Goal: Transaction & Acquisition: Book appointment/travel/reservation

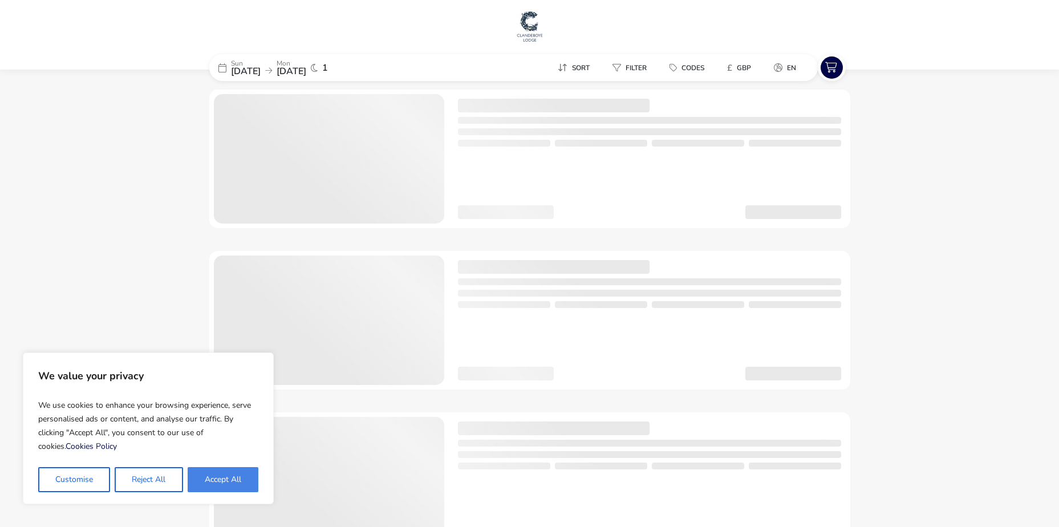
click at [235, 486] on button "Accept All" at bounding box center [223, 479] width 71 height 25
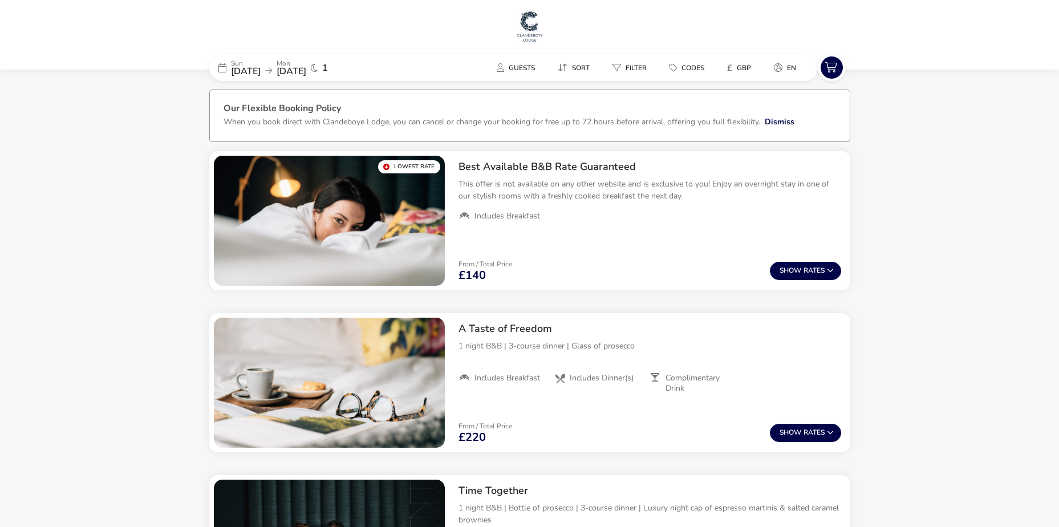
checkbox input "true"
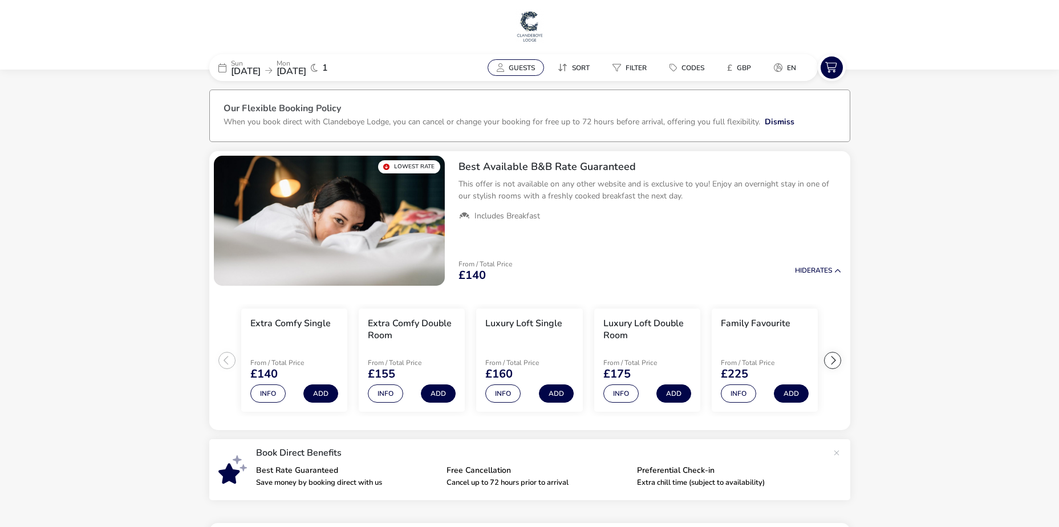
click at [526, 70] on span "Guests" at bounding box center [522, 67] width 26 height 9
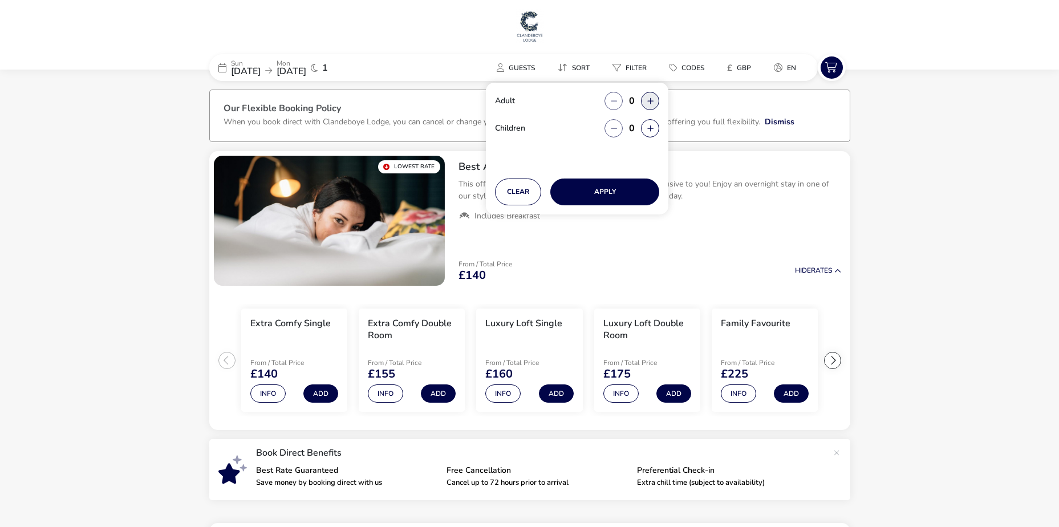
click at [647, 100] on button "button" at bounding box center [650, 101] width 18 height 18
click at [650, 101] on span "button" at bounding box center [650, 101] width 0 height 0
type input "2"
click at [619, 195] on button "Apply" at bounding box center [604, 191] width 109 height 27
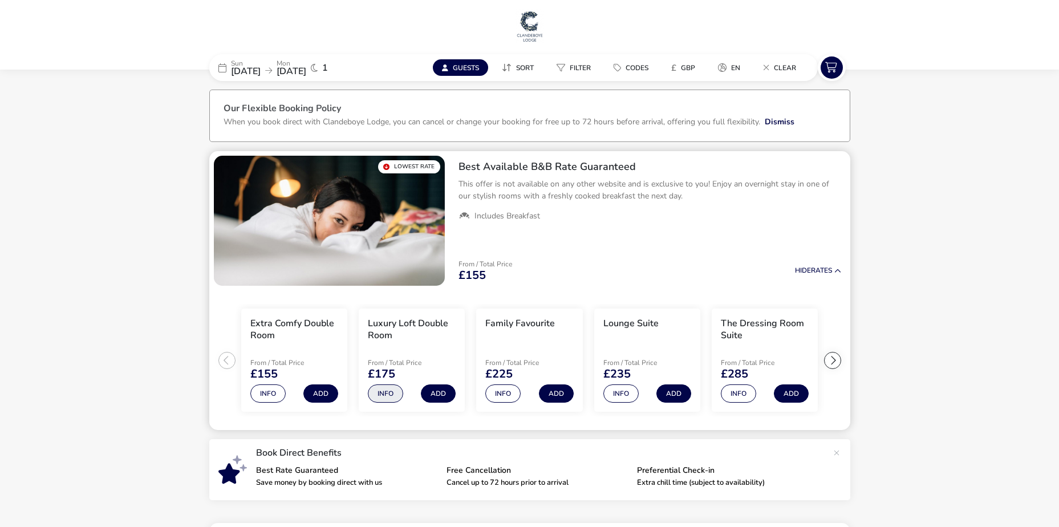
click at [391, 388] on button "Info" at bounding box center [385, 393] width 35 height 18
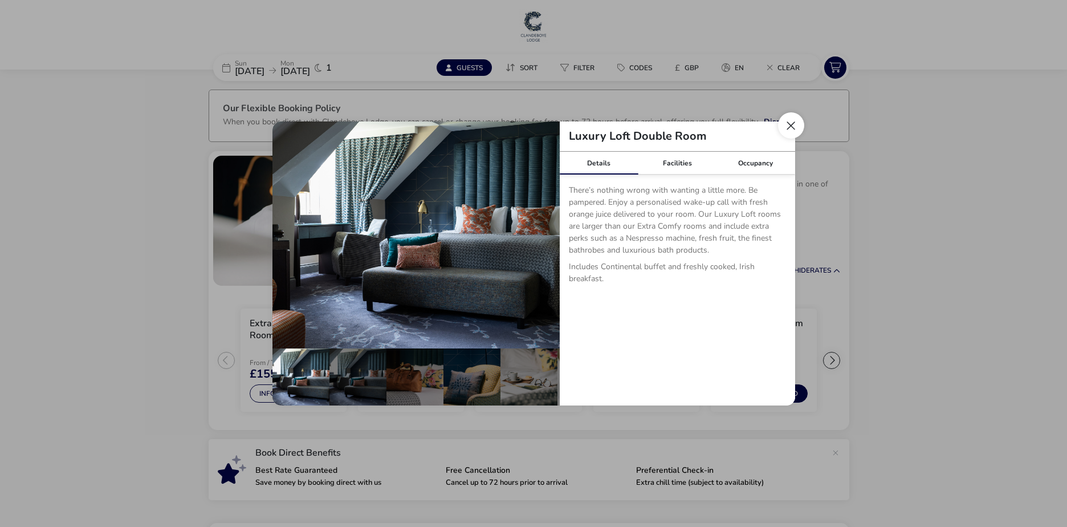
click at [794, 120] on button "Close dialog" at bounding box center [791, 125] width 26 height 26
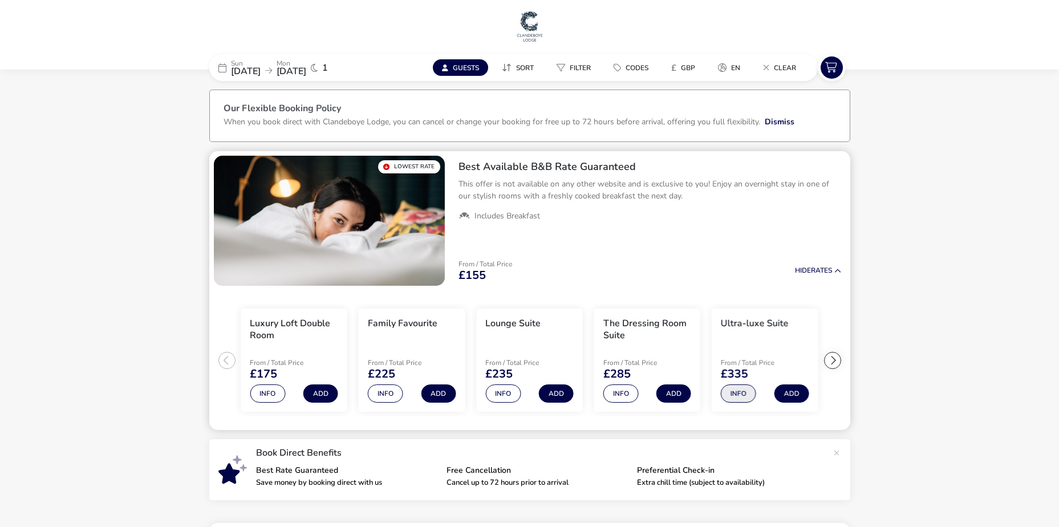
click at [732, 393] on button "Info" at bounding box center [738, 393] width 35 height 18
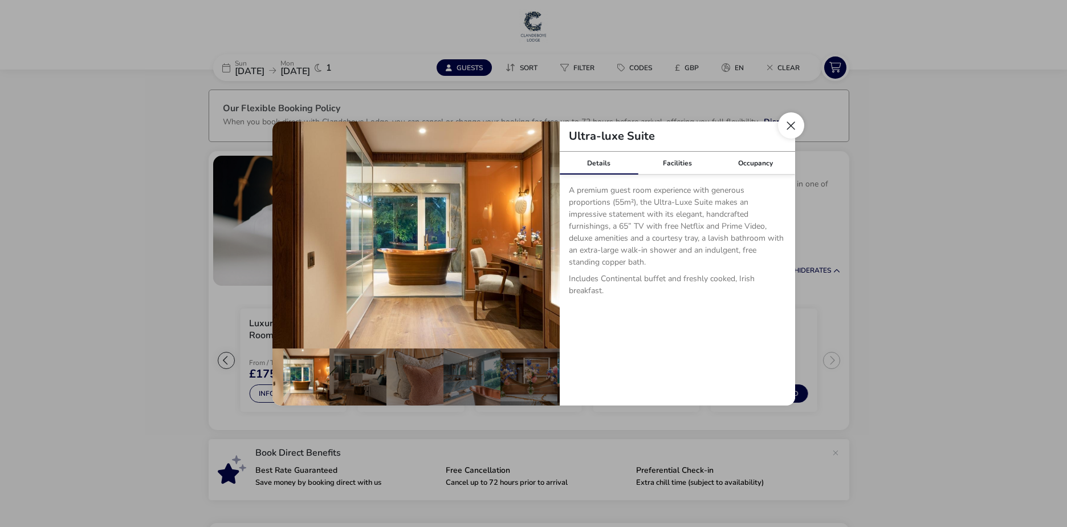
click at [802, 127] on button "Close dialog" at bounding box center [791, 125] width 26 height 26
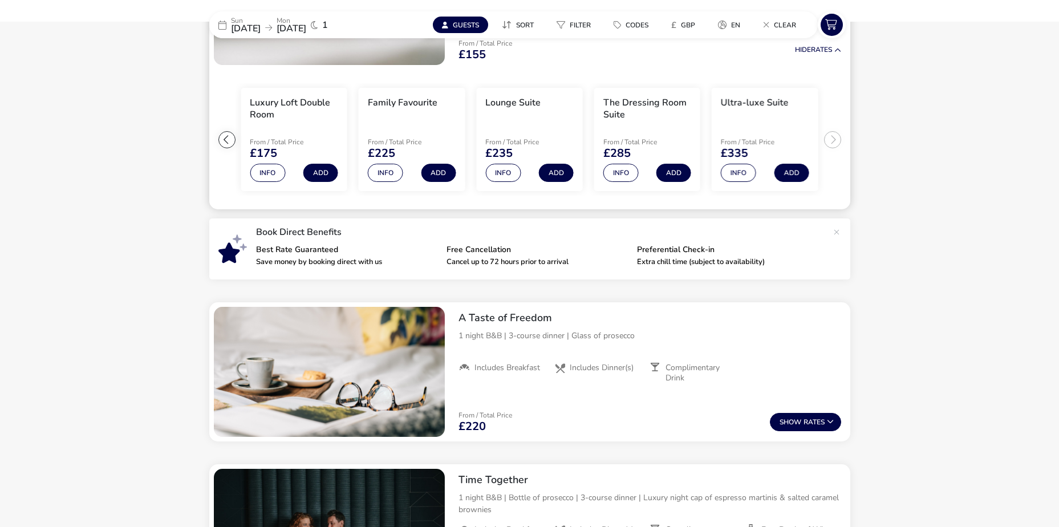
scroll to position [228, 0]
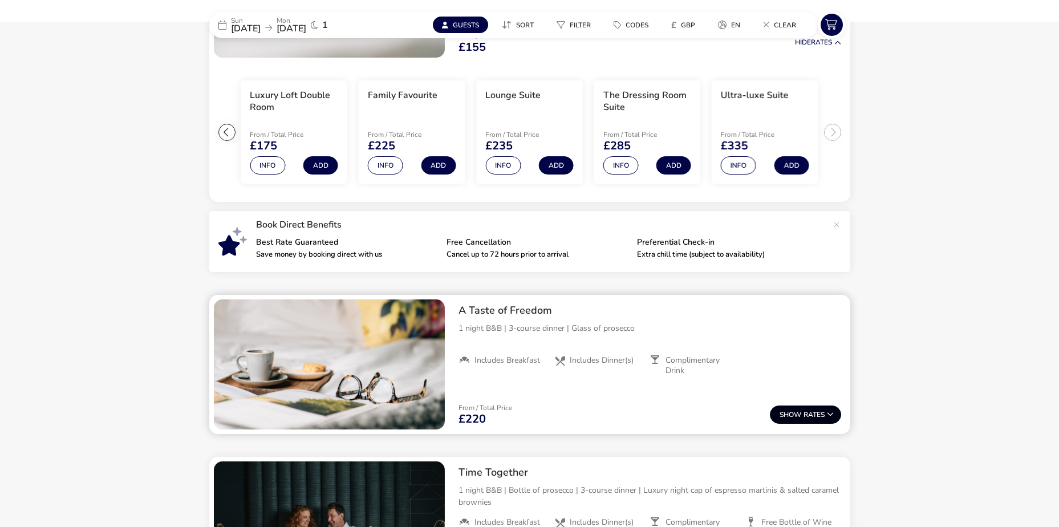
click at [811, 417] on button "Show Rates" at bounding box center [805, 414] width 71 height 18
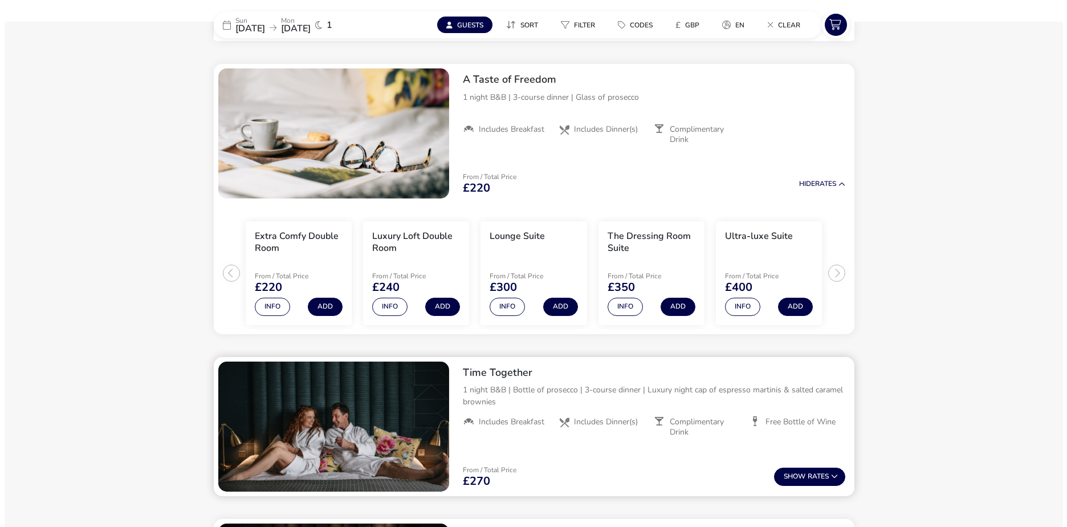
scroll to position [466, 0]
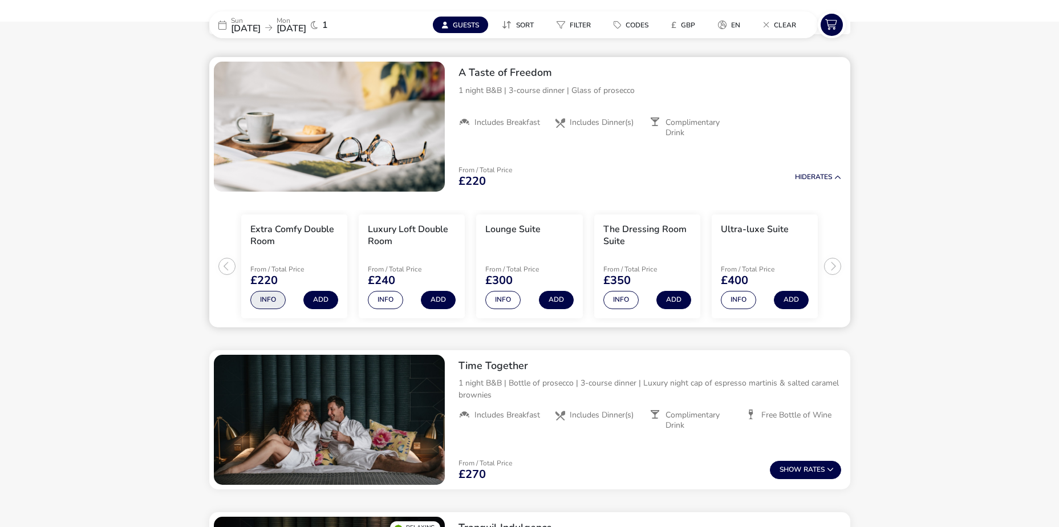
click at [263, 298] on button "Info" at bounding box center [267, 300] width 35 height 18
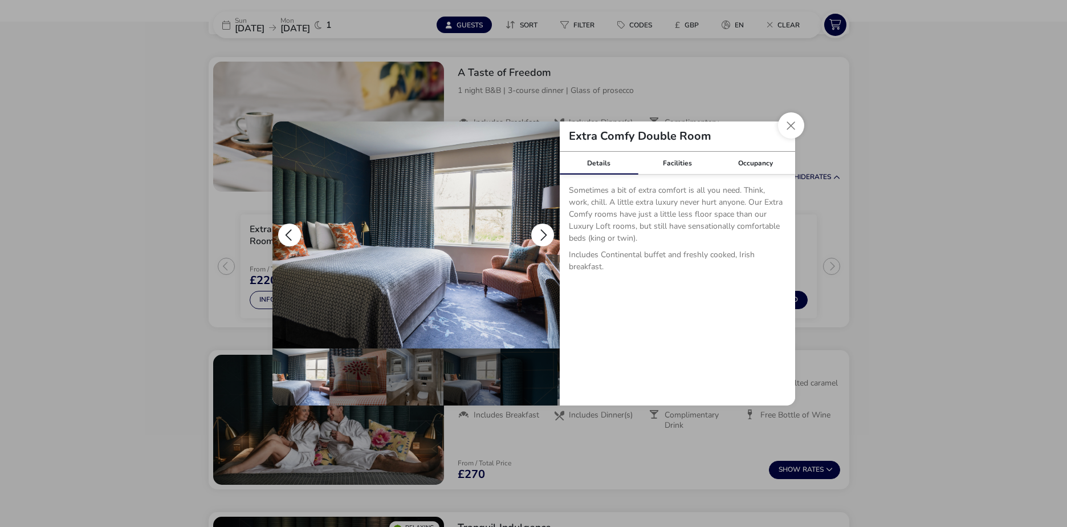
click at [539, 229] on button "details" at bounding box center [542, 234] width 23 height 23
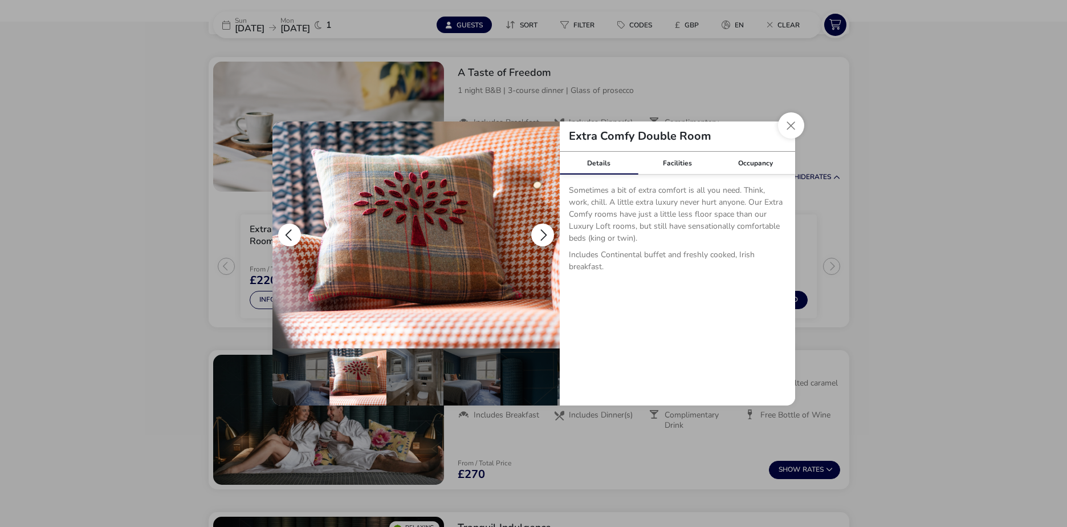
click at [539, 229] on button "details" at bounding box center [542, 234] width 23 height 23
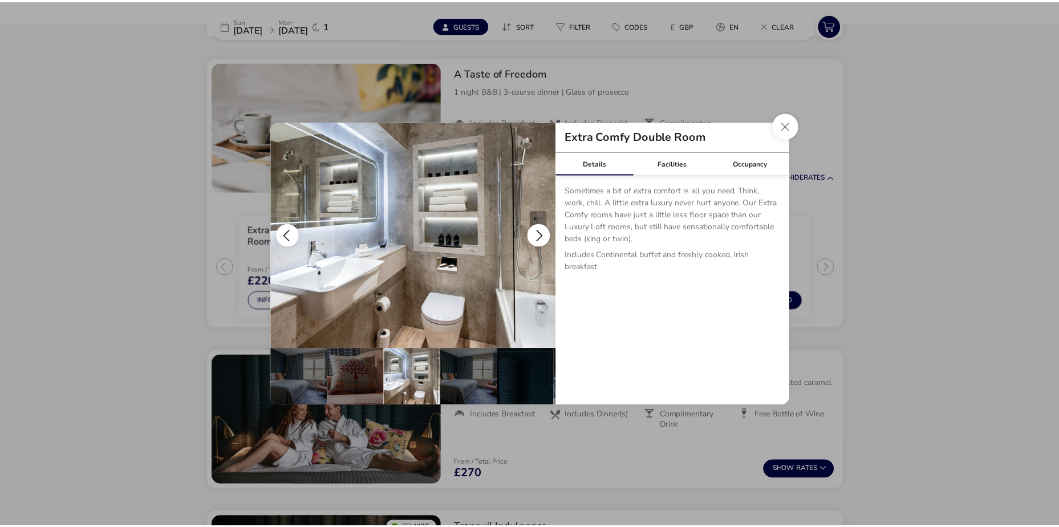
scroll to position [0, 57]
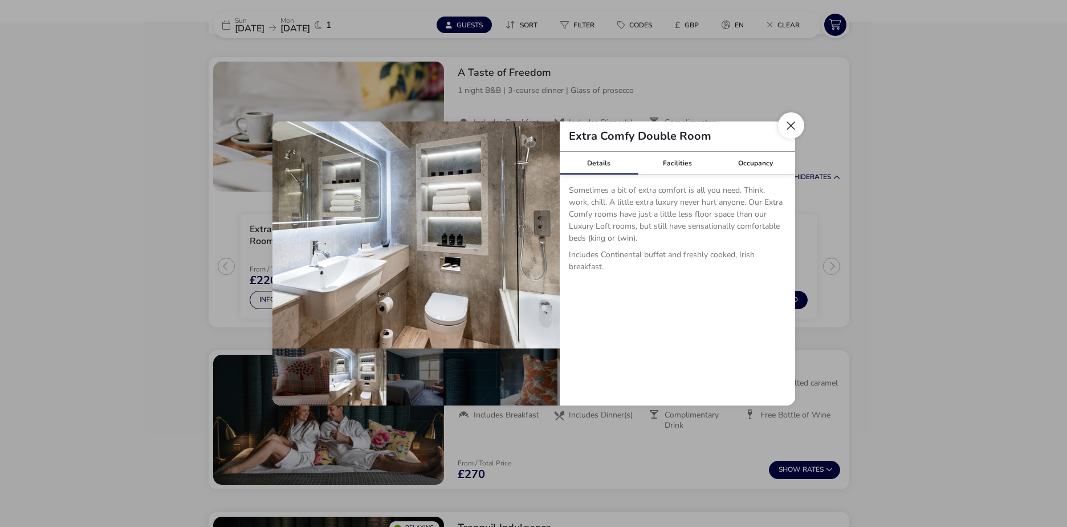
click at [789, 124] on button "Close dialog" at bounding box center [791, 125] width 26 height 26
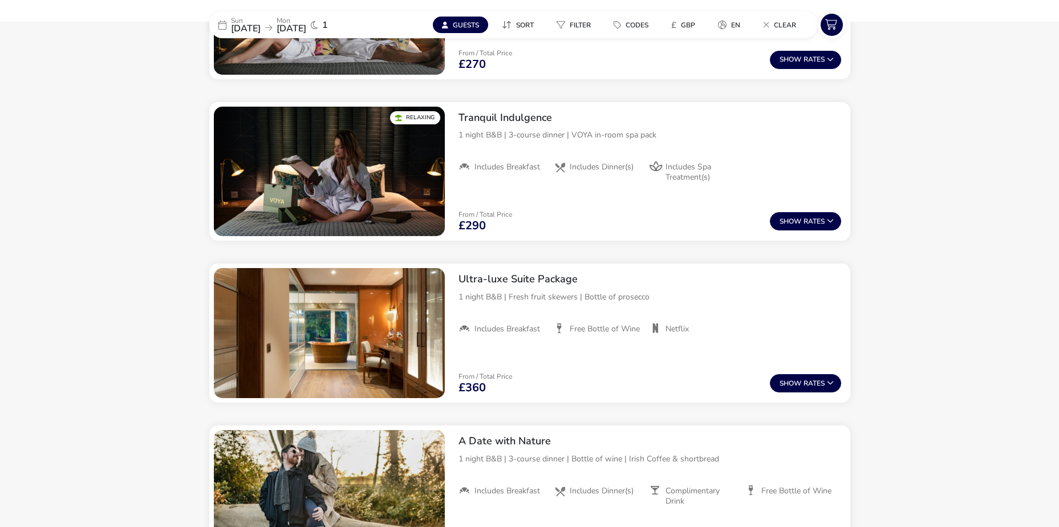
scroll to position [988, 0]
